Goal: Find specific page/section: Find specific page/section

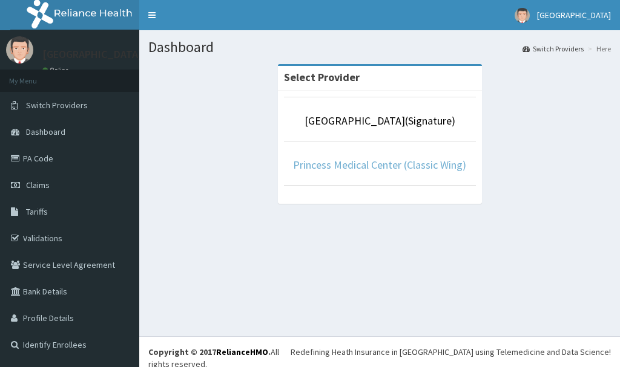
click at [404, 163] on link "Princess Medical Center (Classic Wing)" at bounding box center [379, 165] width 173 height 14
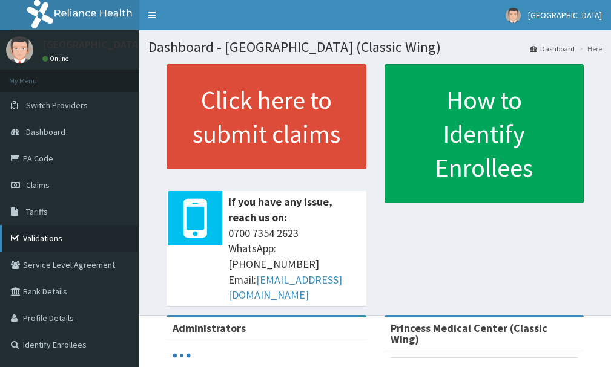
click at [53, 243] on link "Validations" at bounding box center [69, 238] width 139 height 27
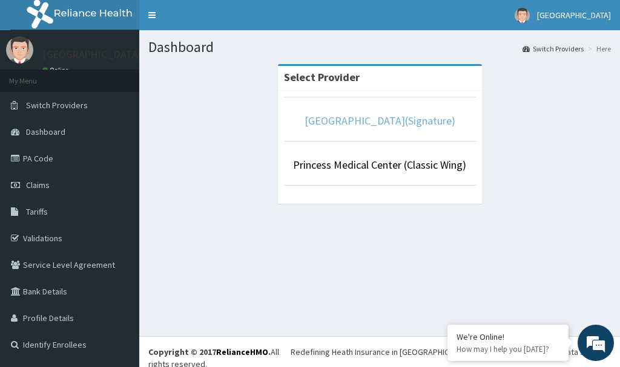
click at [400, 122] on link "[GEOGRAPHIC_DATA](Signature)" at bounding box center [380, 121] width 151 height 14
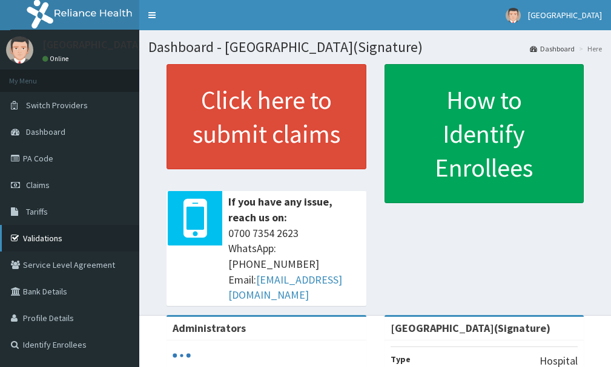
click at [48, 240] on link "Validations" at bounding box center [69, 238] width 139 height 27
